Goal: Find specific page/section: Find specific page/section

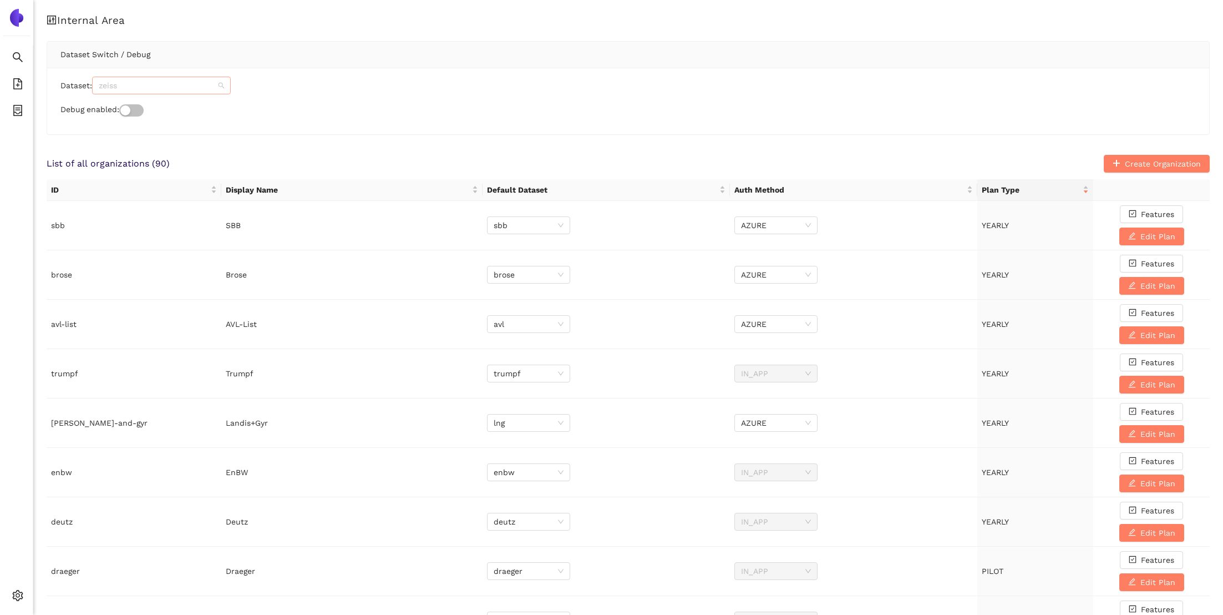
click at [145, 86] on span "zeiss" at bounding box center [161, 85] width 125 height 17
type input "enbw"
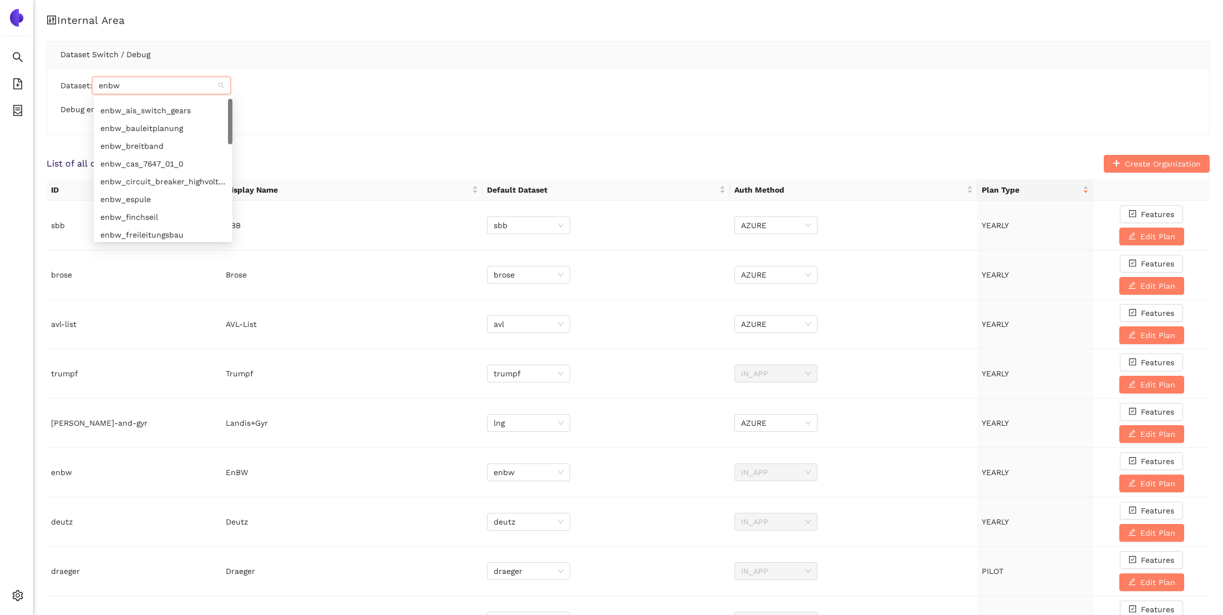
scroll to position [0, 0]
click at [139, 110] on div "enbw" at bounding box center [162, 106] width 125 height 12
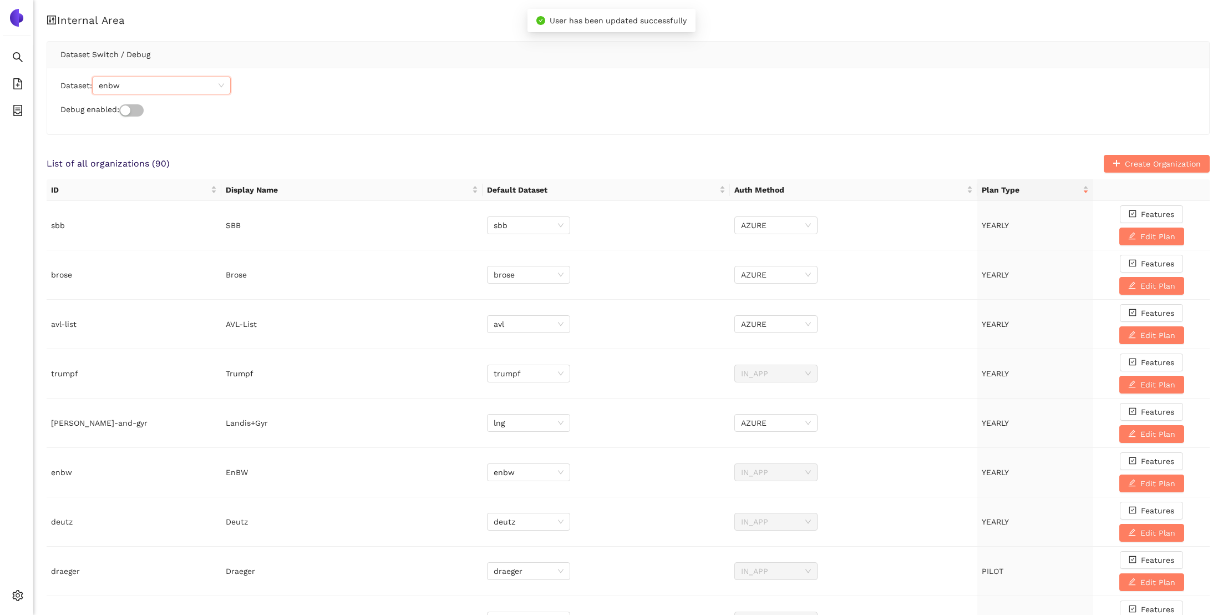
click at [308, 97] on div "Dataset: enbw enbw Debug enabled:" at bounding box center [628, 101] width 1162 height 67
click at [22, 108] on icon "container" at bounding box center [17, 110] width 11 height 11
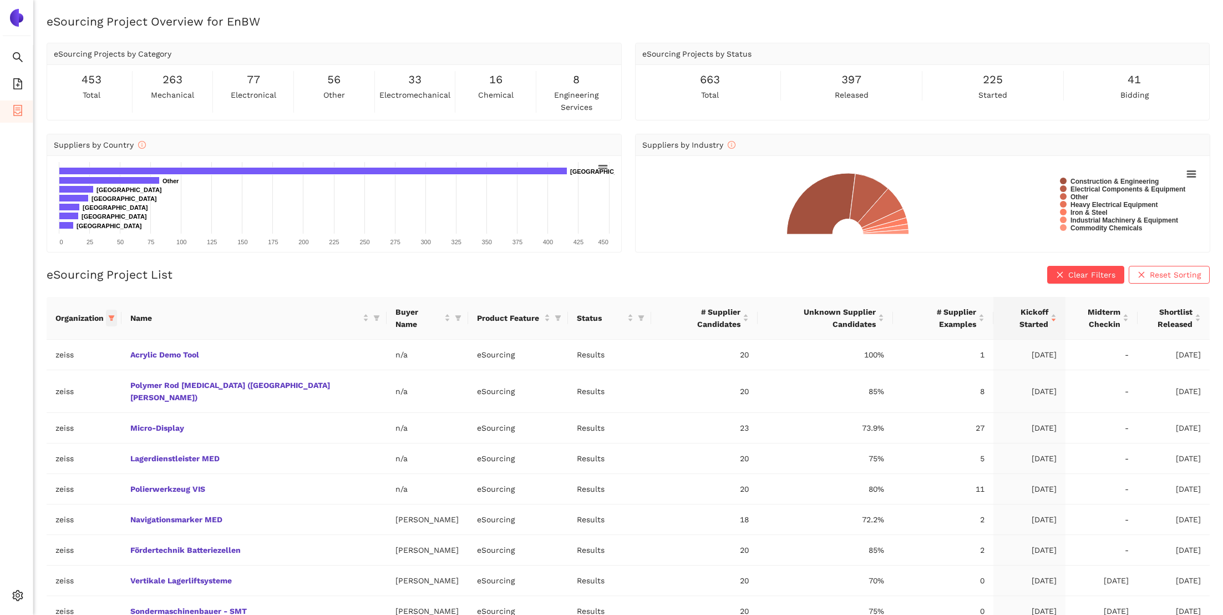
click at [115, 315] on icon "filter" at bounding box center [112, 318] width 6 height 6
click at [67, 421] on span "enbw" at bounding box center [83, 414] width 116 height 12
checkbox input "true"
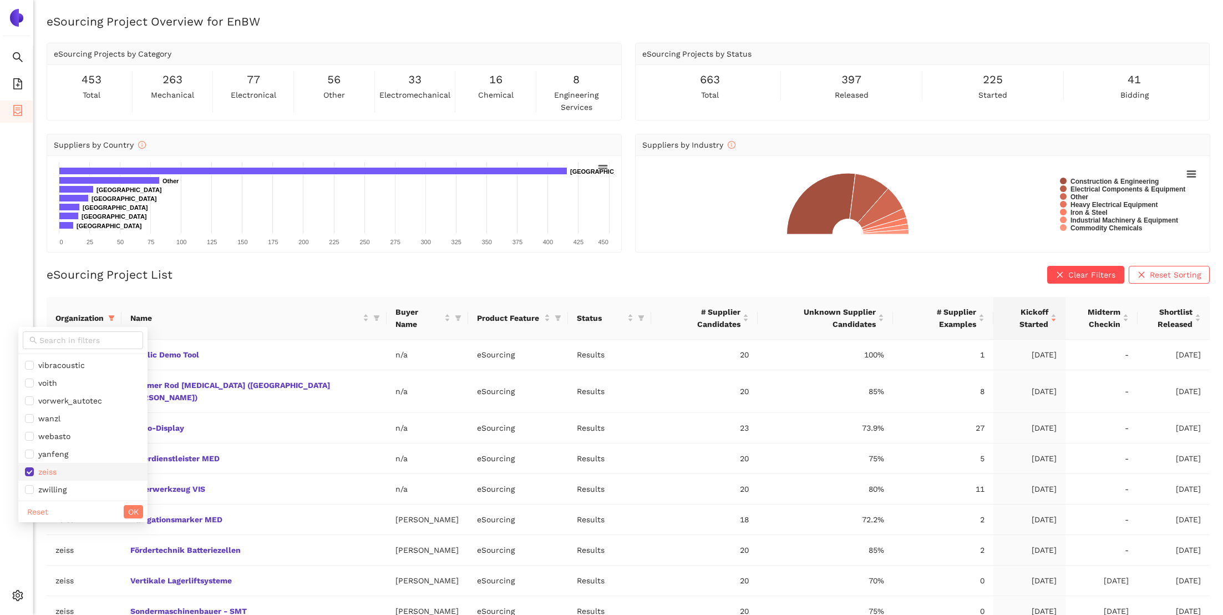
click at [73, 473] on span "zeiss" at bounding box center [83, 471] width 116 height 12
checkbox input "false"
click at [128, 511] on span "OK" at bounding box center [133, 511] width 11 height 12
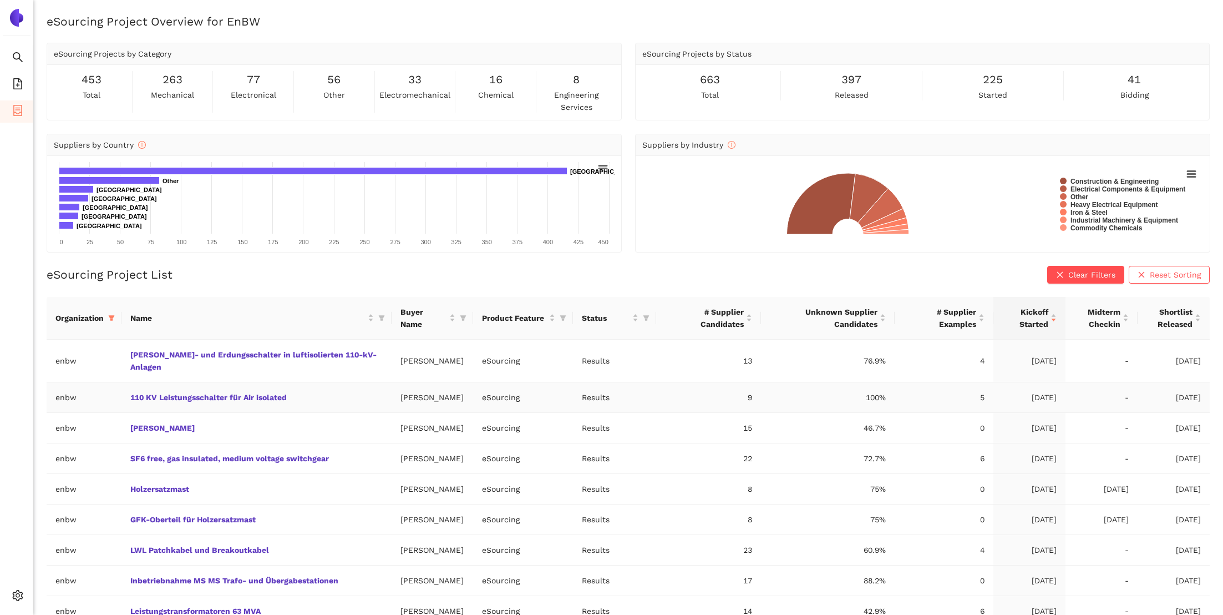
scroll to position [87, 0]
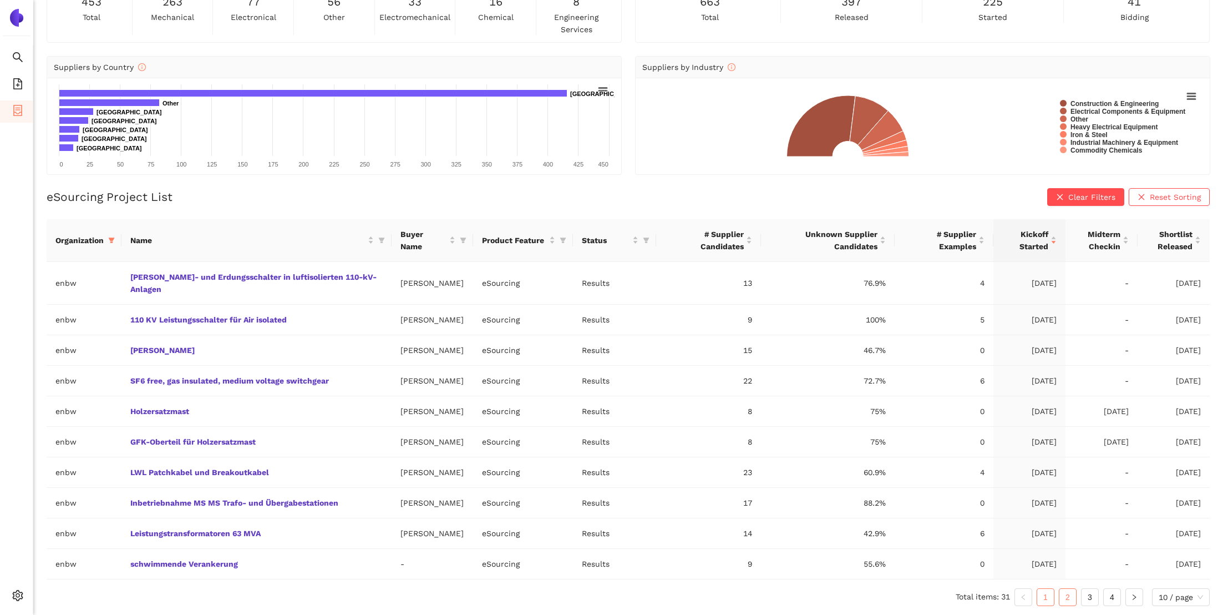
click at [1066, 599] on link "2" at bounding box center [1068, 597] width 17 height 17
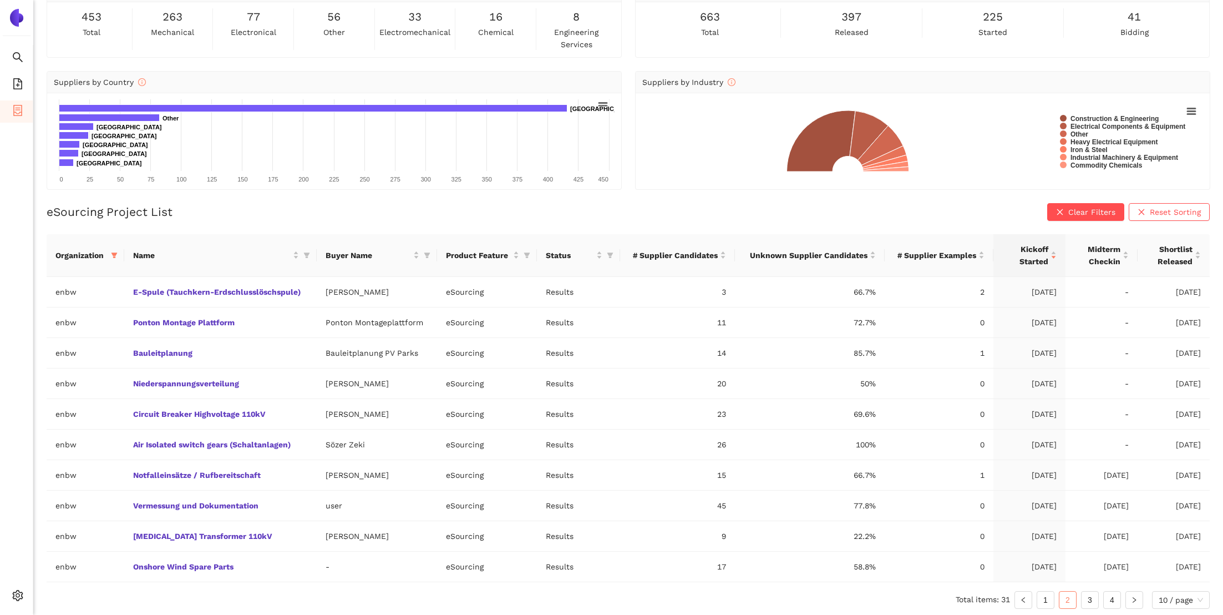
click at [1085, 591] on ul "Total items: 31 1 2 3 4 10 / page" at bounding box center [628, 600] width 1163 height 18
click at [1089, 597] on link "3" at bounding box center [1090, 599] width 17 height 17
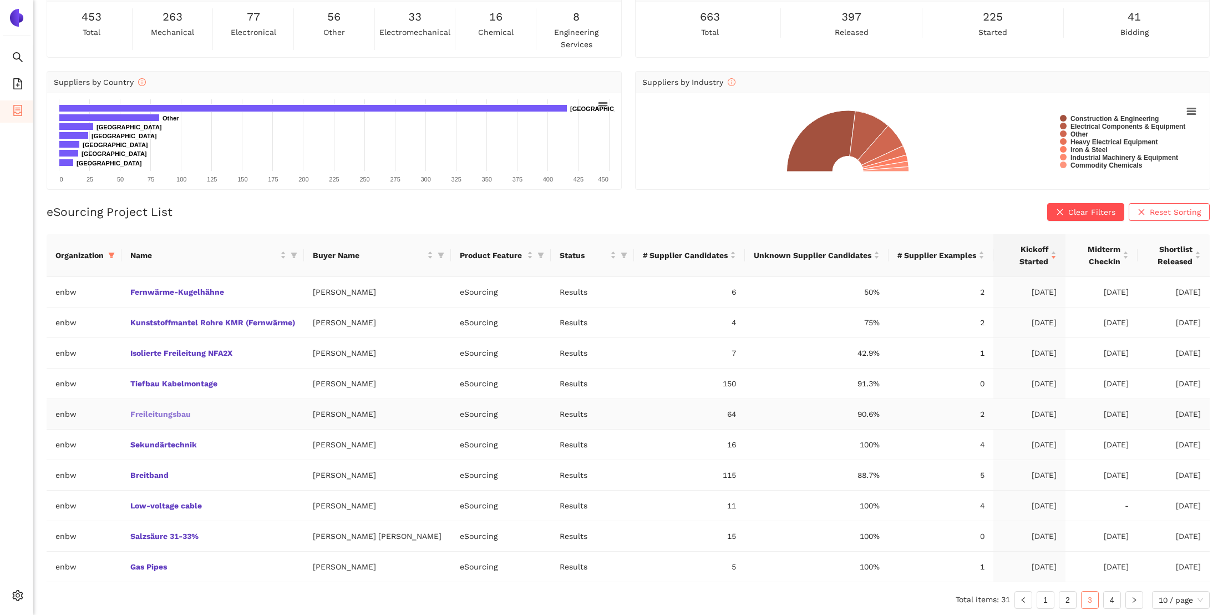
click at [0, 0] on link "Freileitungsbau" at bounding box center [0, 0] width 0 height 0
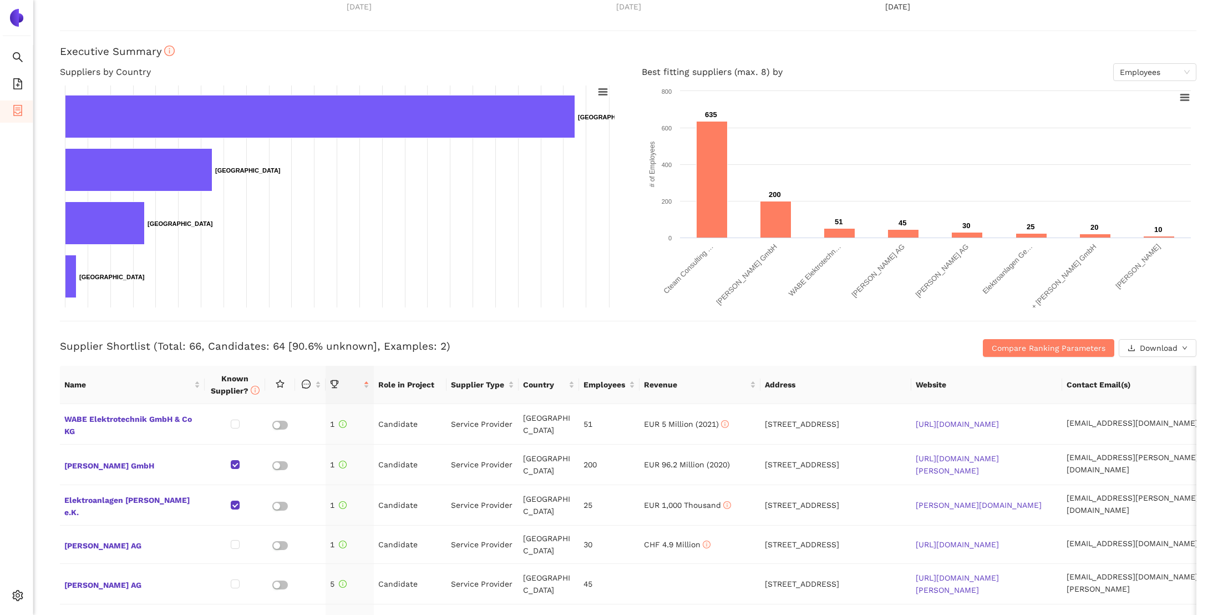
scroll to position [151, 0]
